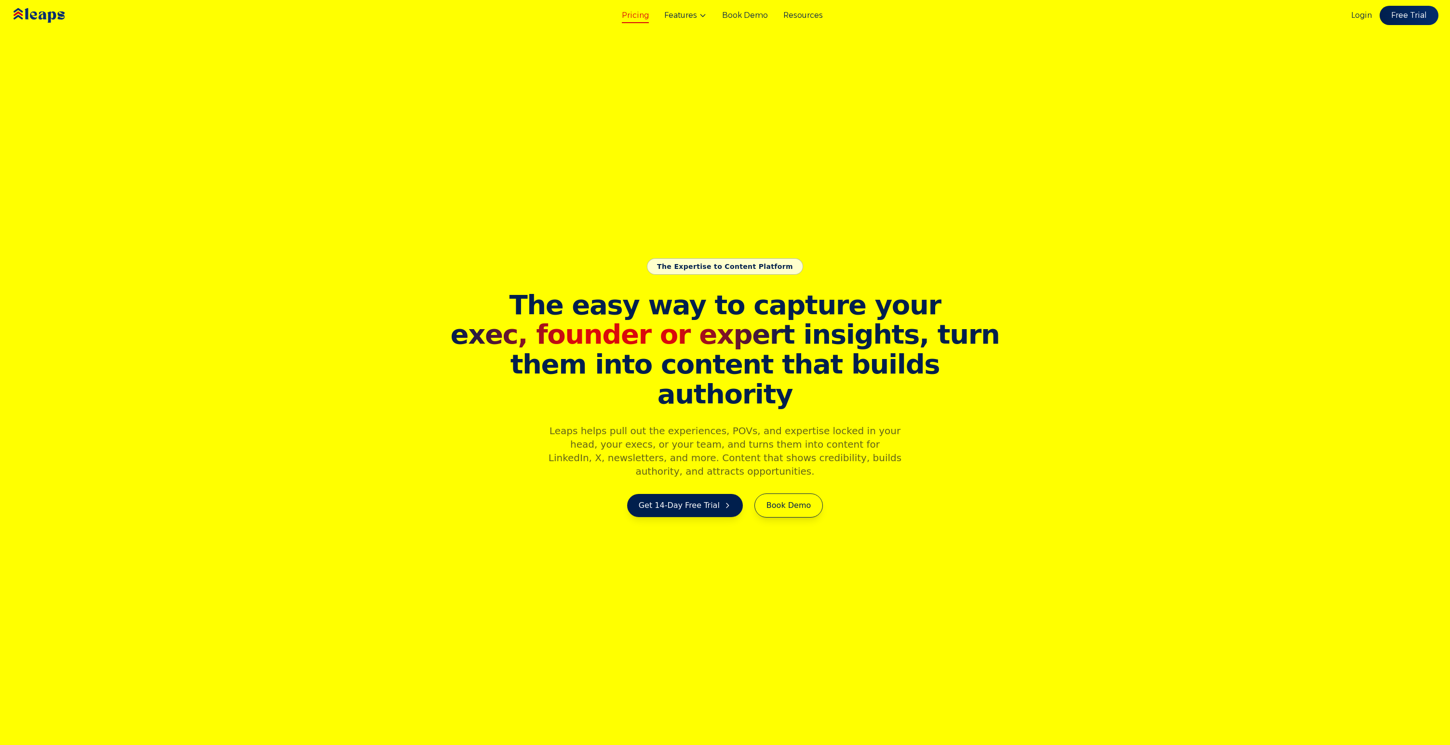
click at [646, 17] on link "Pricing" at bounding box center [635, 16] width 27 height 12
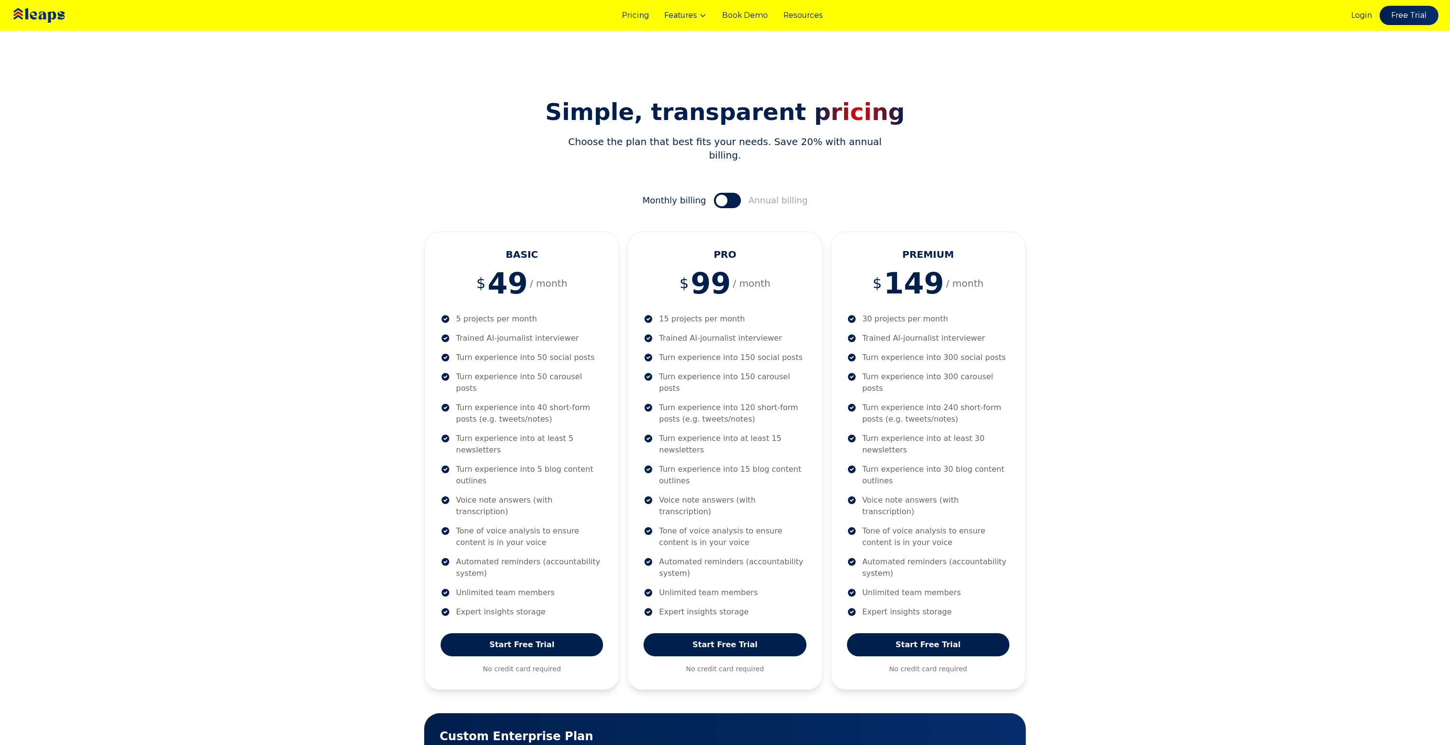
click at [408, 320] on section "Simple, transparent pricing Choose the plan that best fits your needs. Save 20%…" at bounding box center [725, 468] width 1450 height 812
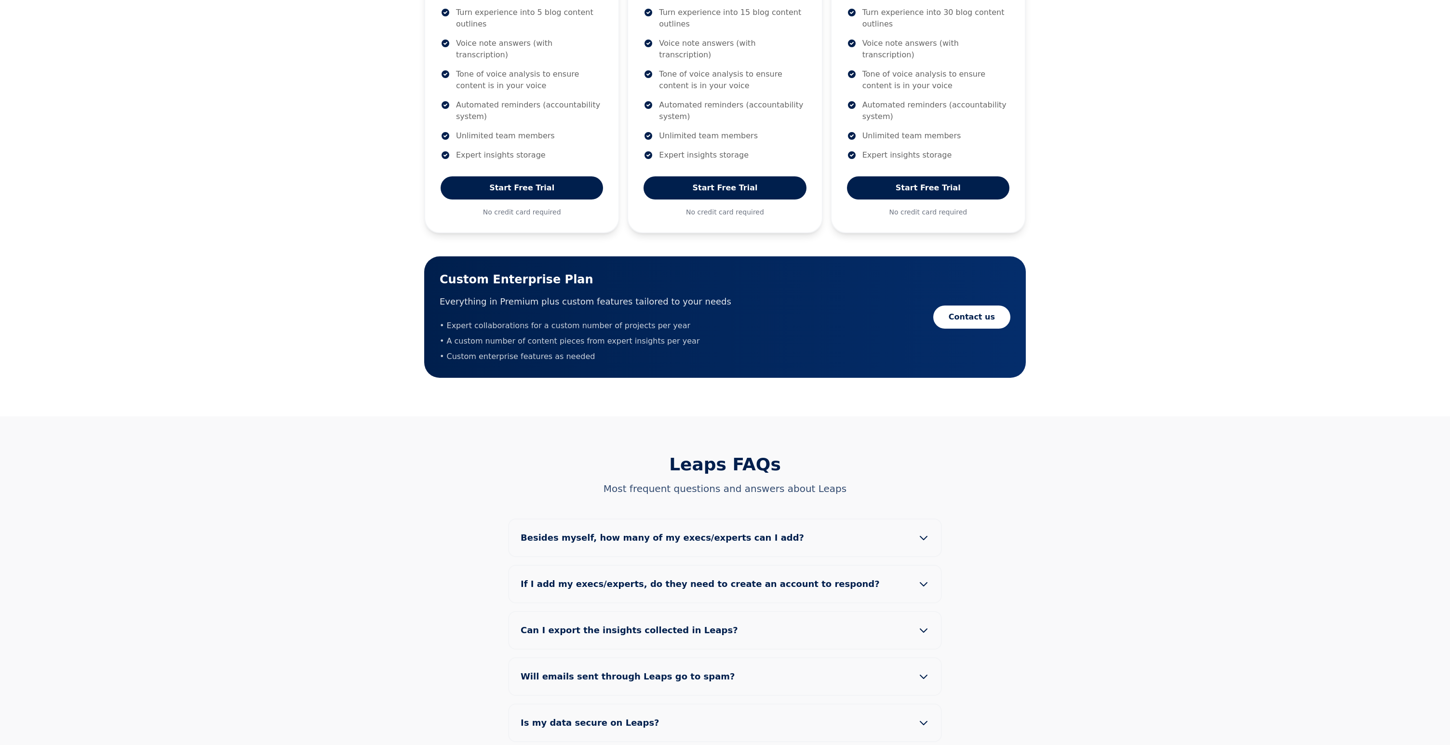
scroll to position [459, 0]
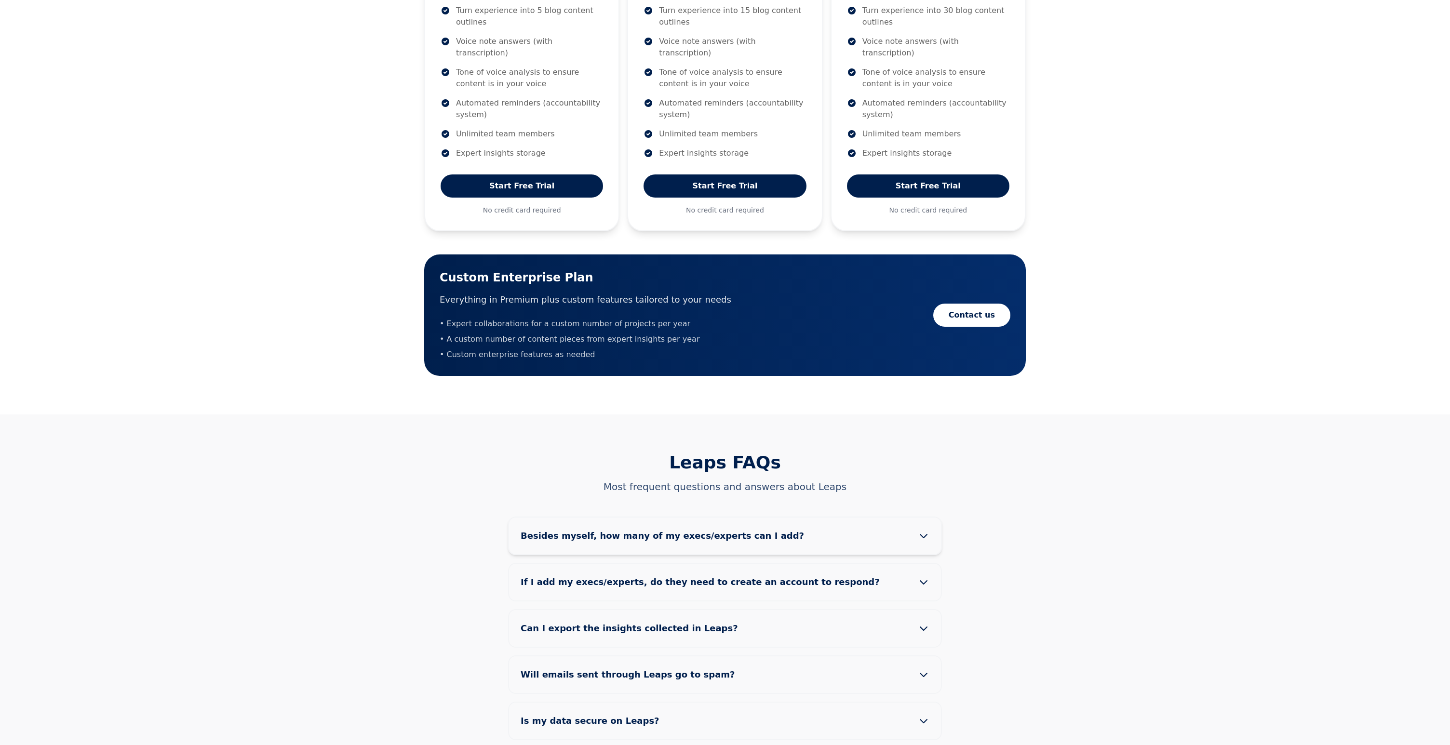
click at [927, 530] on icon at bounding box center [924, 536] width 12 height 12
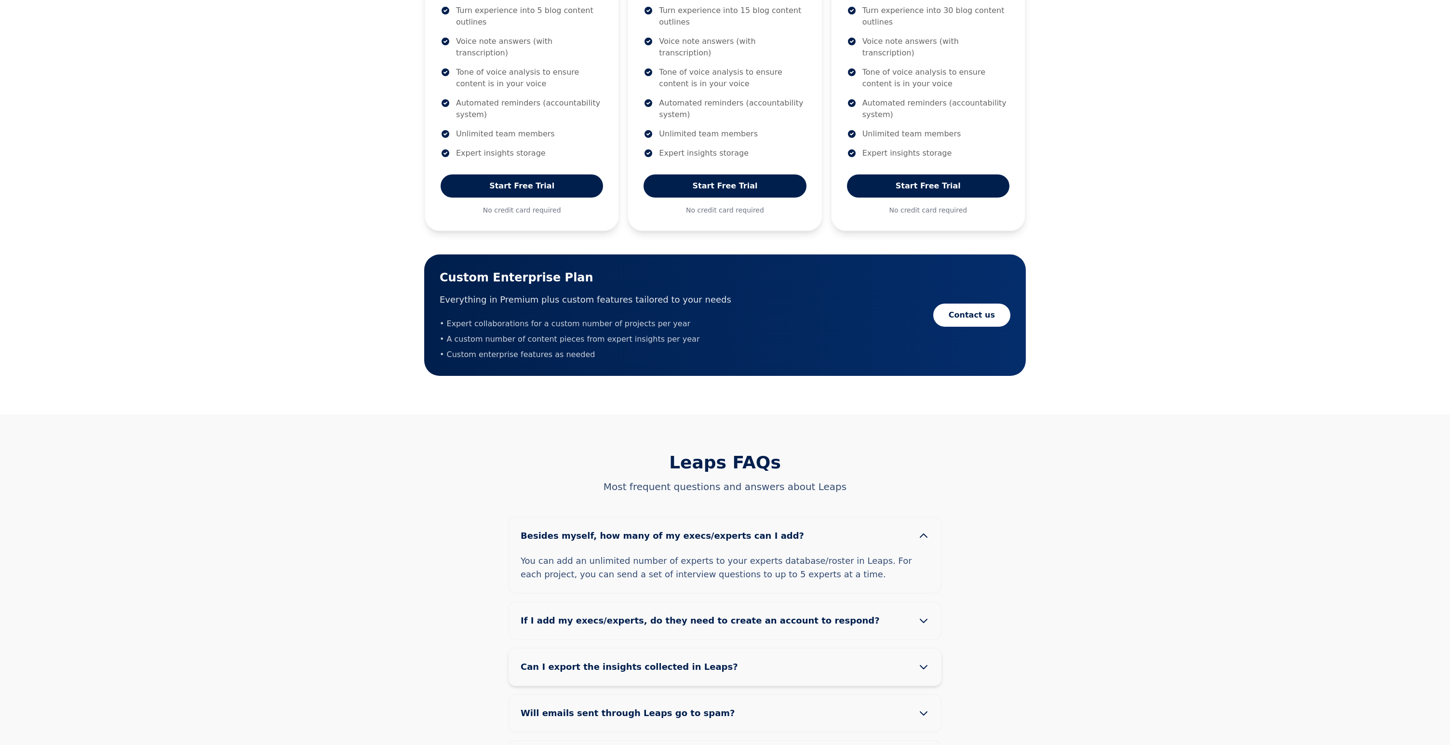
scroll to position [0, 0]
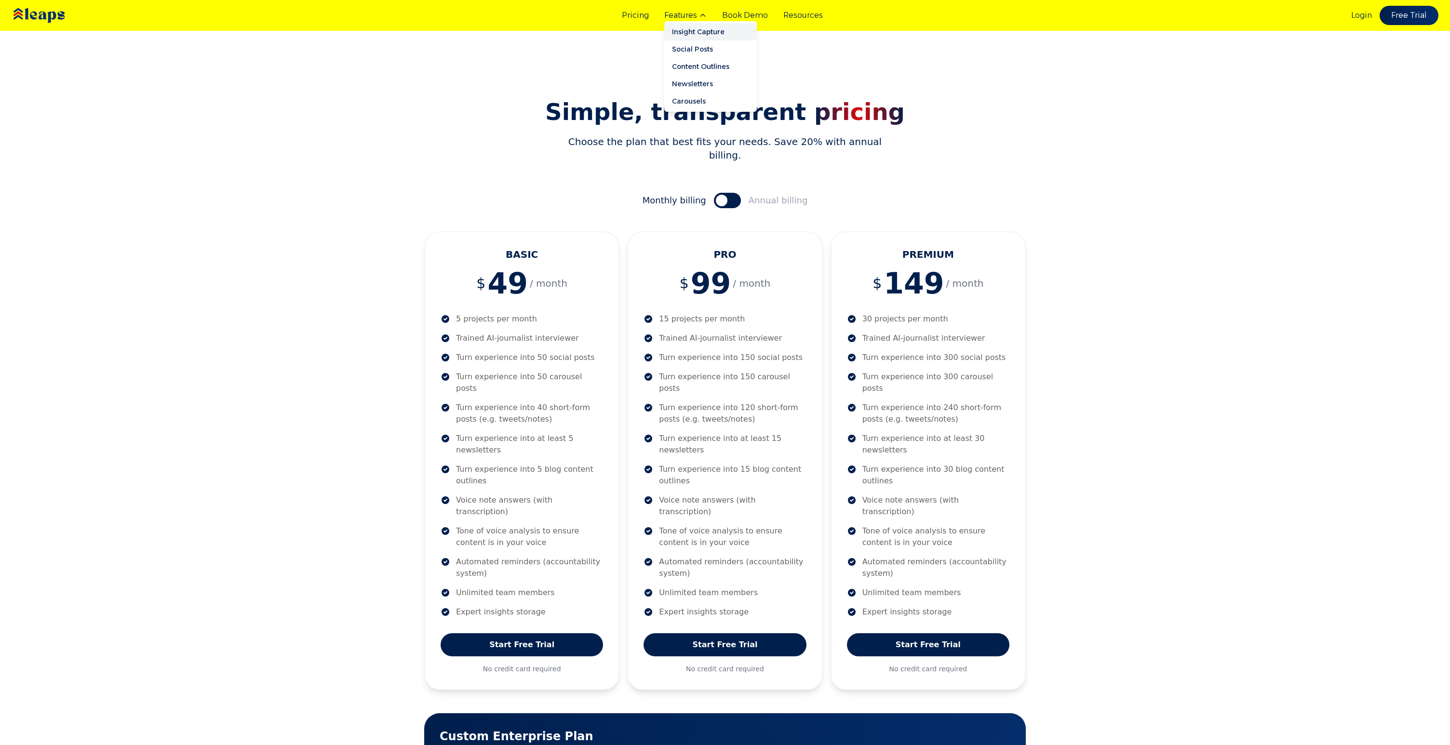
click at [698, 29] on link "Insight Capture" at bounding box center [710, 31] width 93 height 17
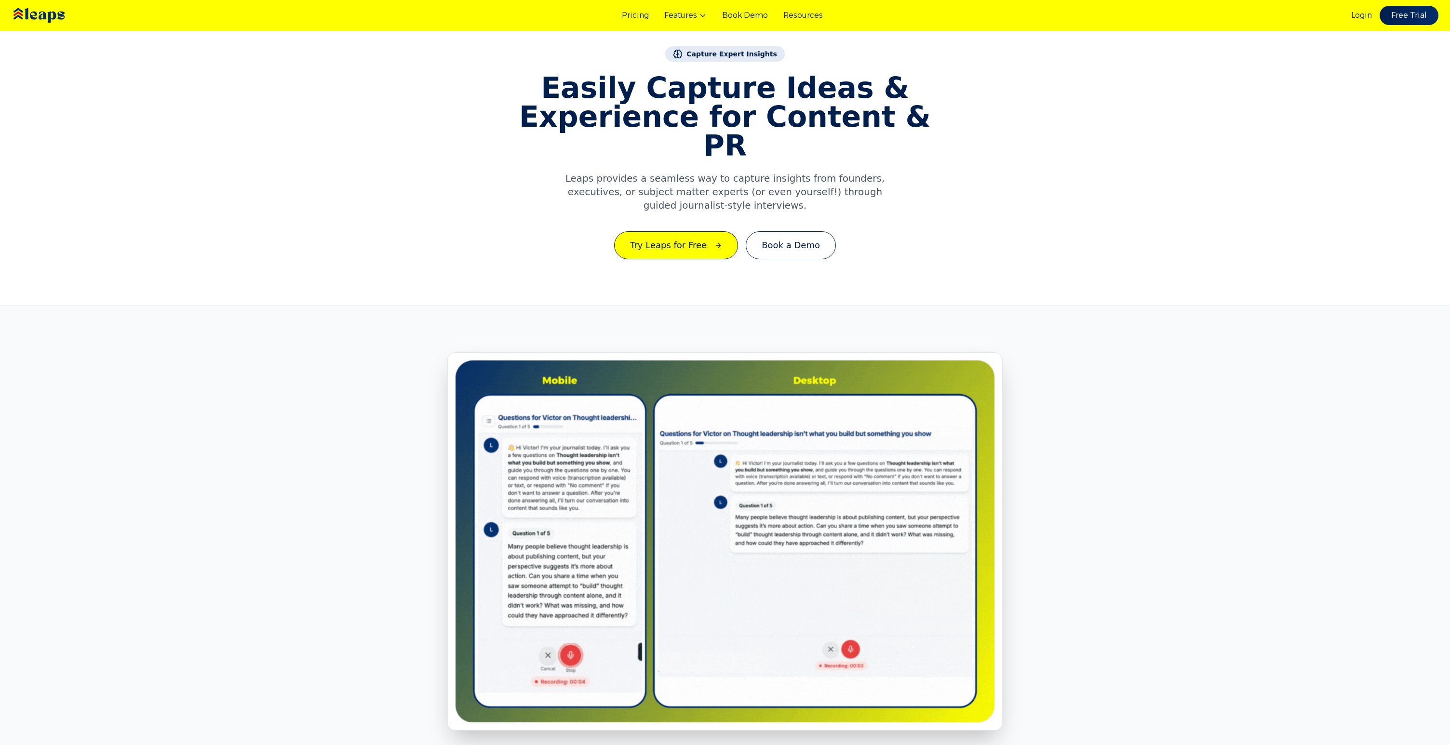
click at [413, 222] on section "Capture Expert Insights Easily Capture Ideas & Experience for Content & PR Leap…" at bounding box center [725, 153] width 1450 height 306
